Goal: Task Accomplishment & Management: Manage account settings

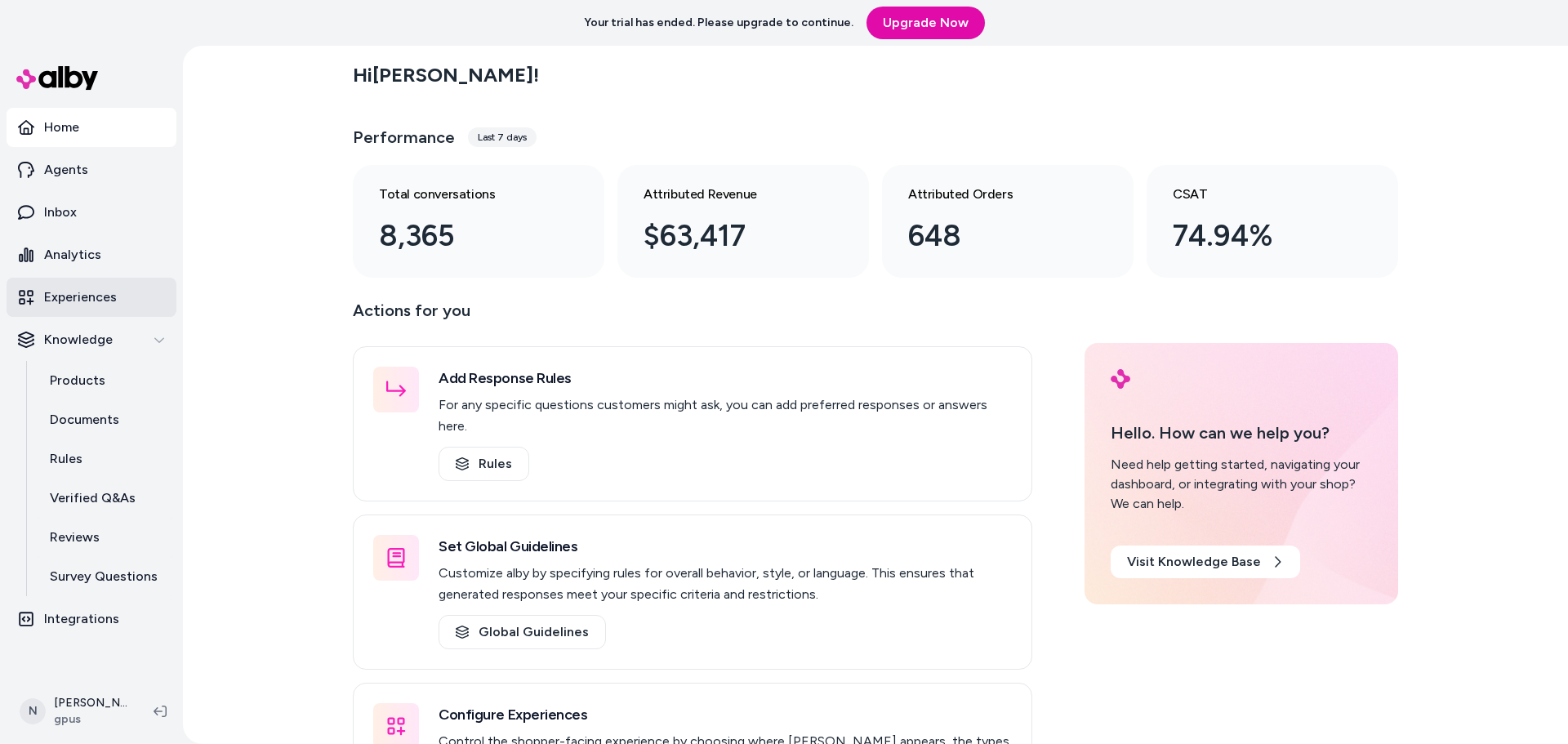
click at [70, 307] on link "Experiences" at bounding box center [91, 297] width 170 height 39
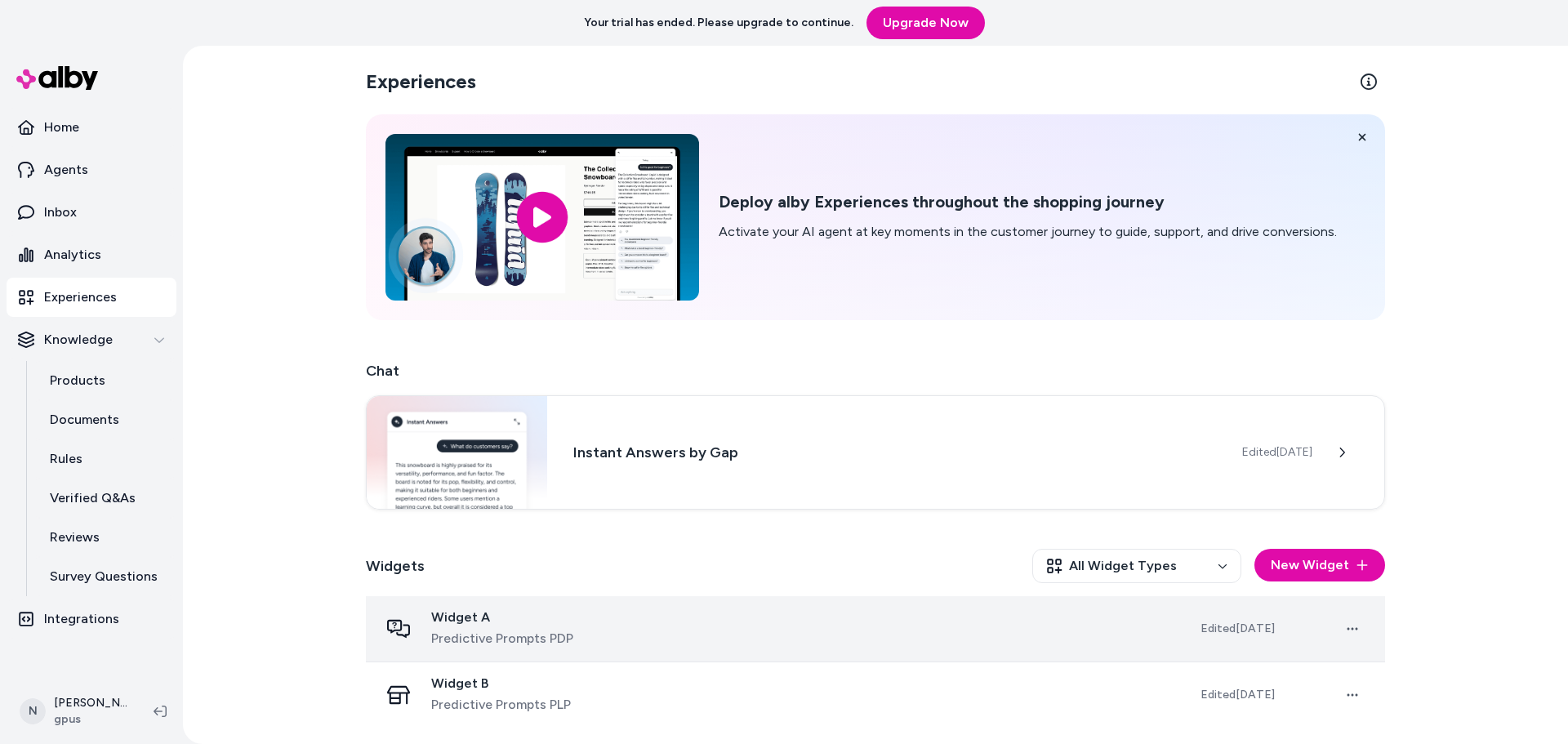
click at [661, 654] on td "Widget A Predictive Prompts PDP" at bounding box center [777, 629] width 822 height 66
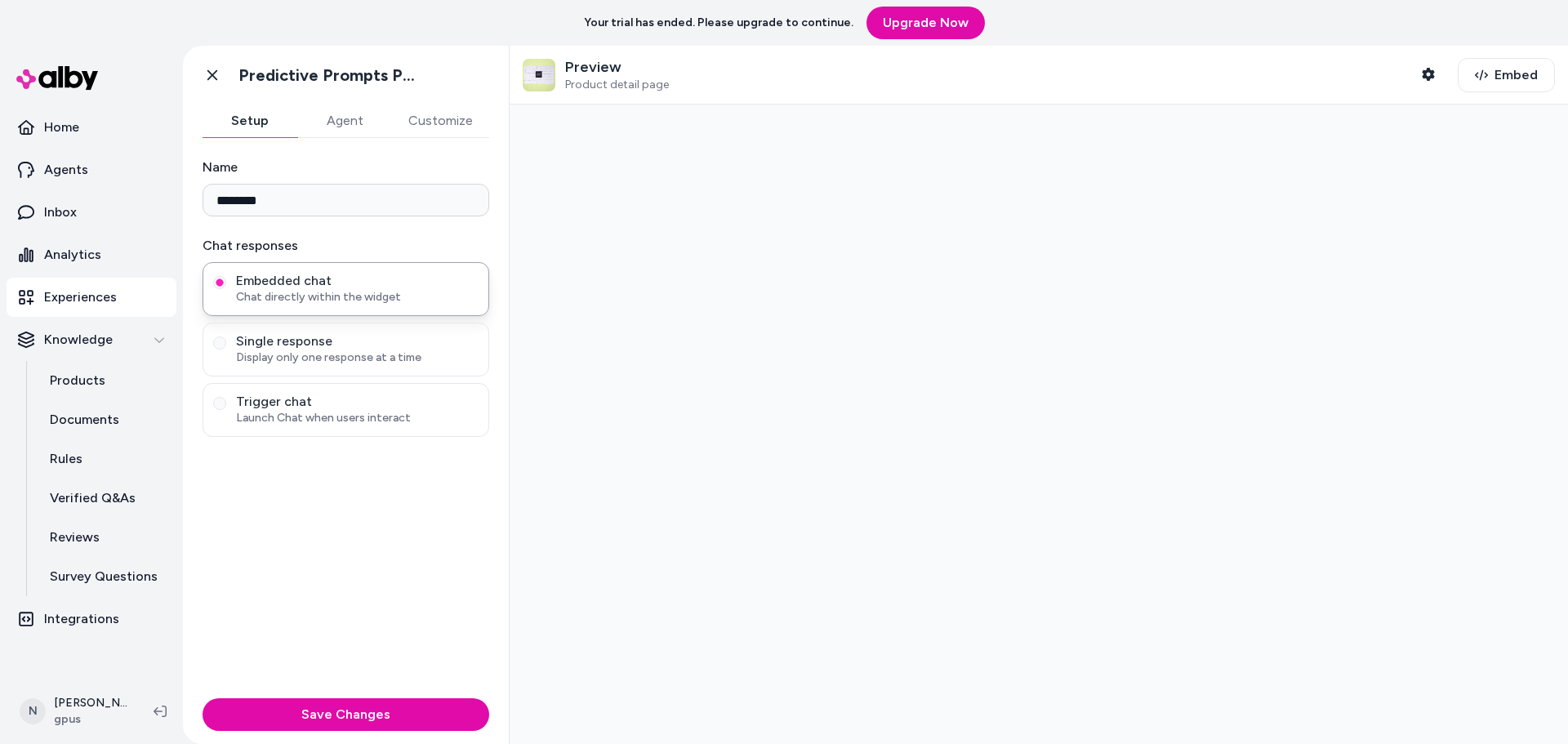
click at [434, 117] on button "Customize" at bounding box center [441, 120] width 97 height 33
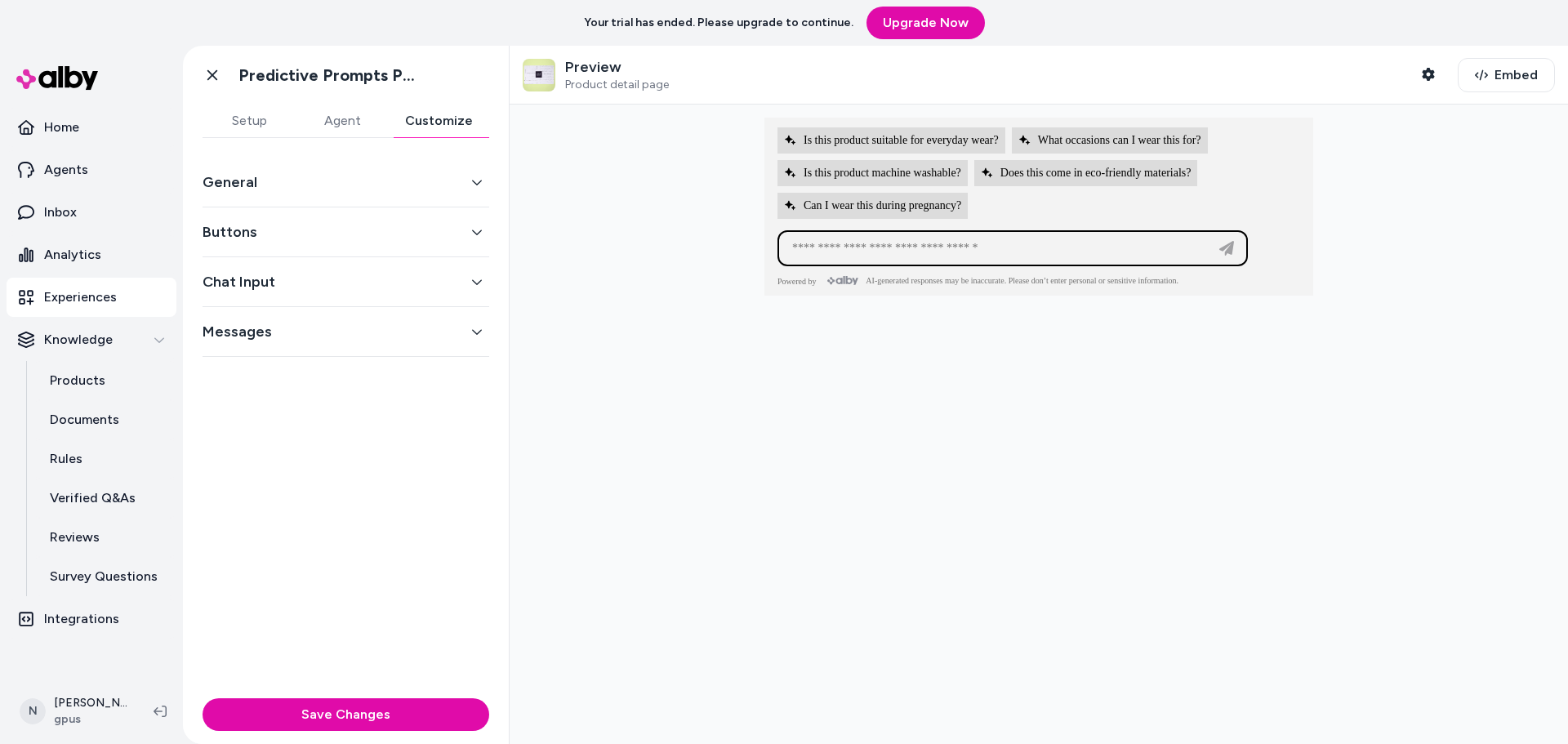
click at [272, 285] on button "Chat Input" at bounding box center [346, 281] width 287 height 23
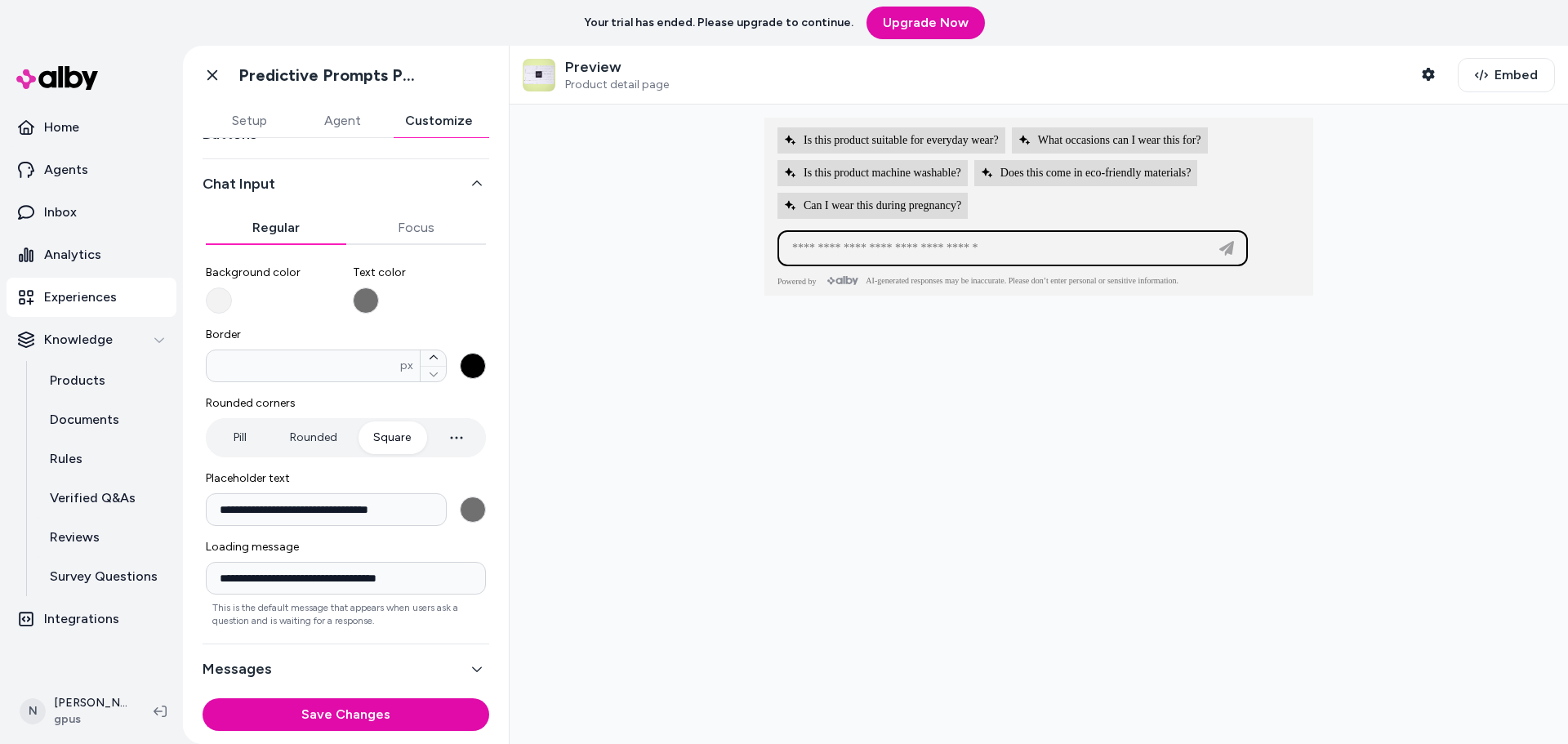
scroll to position [101, 0]
click at [245, 436] on button "Pill" at bounding box center [239, 435] width 61 height 33
click at [395, 436] on button "Square" at bounding box center [391, 435] width 70 height 33
click at [381, 707] on button "Save Changes" at bounding box center [346, 713] width 287 height 33
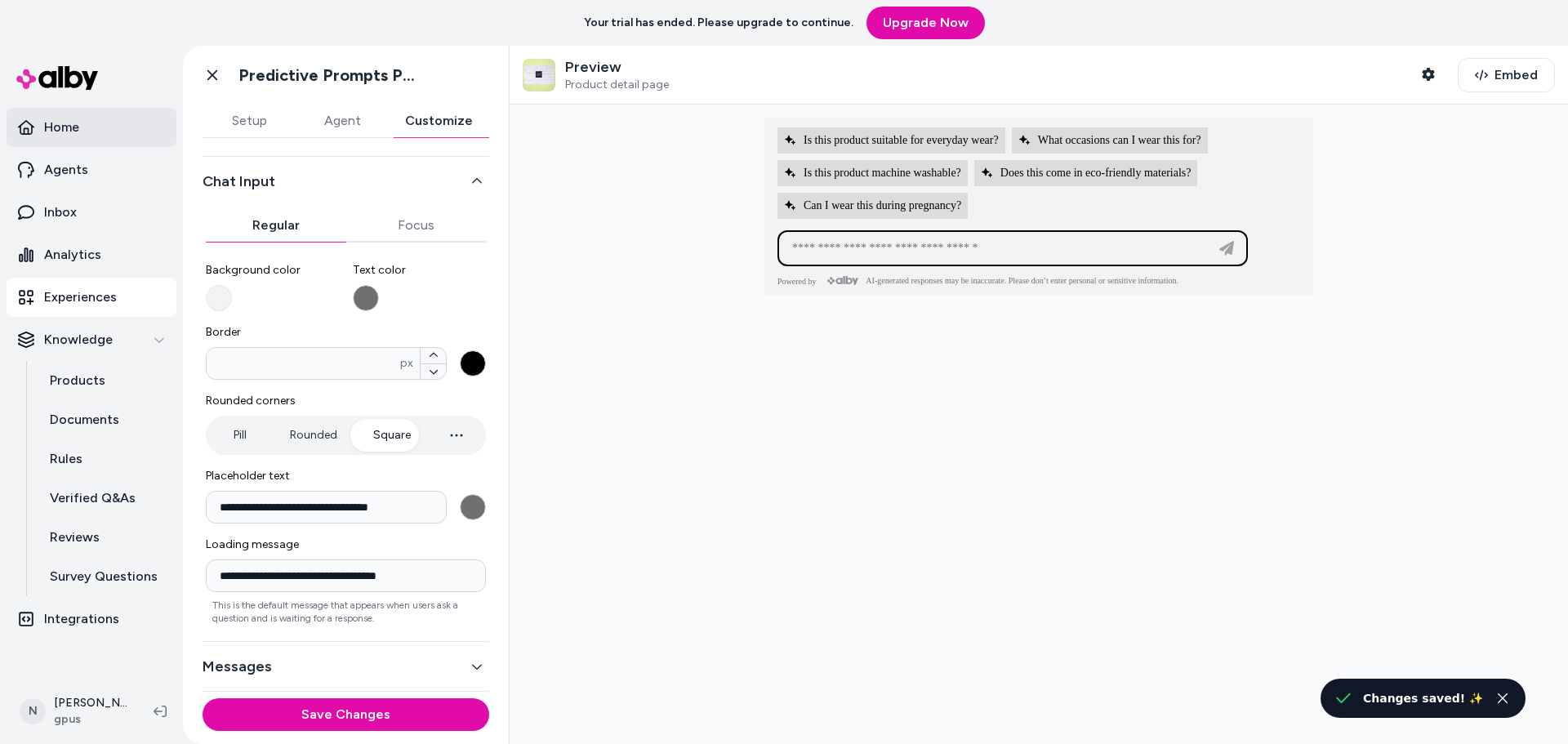
click at [67, 127] on p "Home" at bounding box center [61, 127] width 35 height 20
